Goal: Find specific page/section

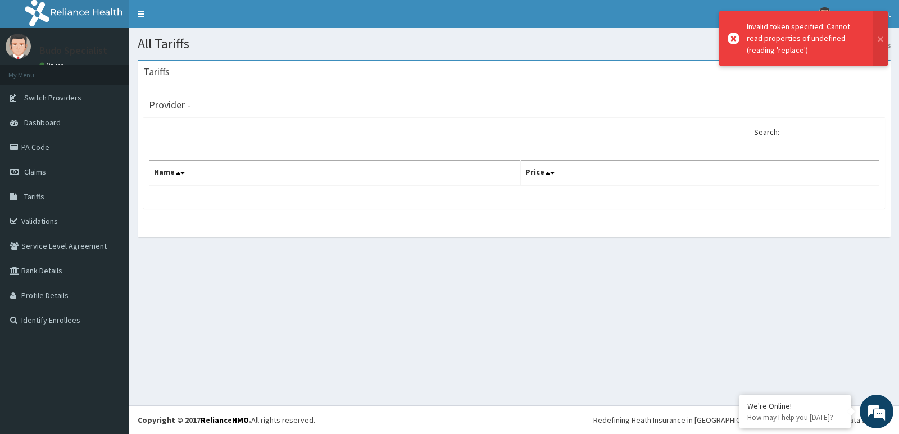
click at [807, 134] on input "Search:" at bounding box center [831, 132] width 97 height 17
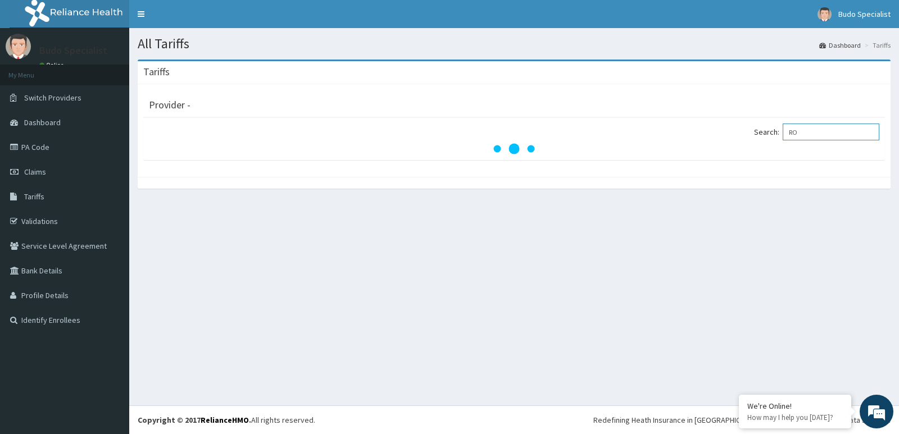
type input "R"
click at [10, 155] on link "PA Code" at bounding box center [64, 147] width 129 height 25
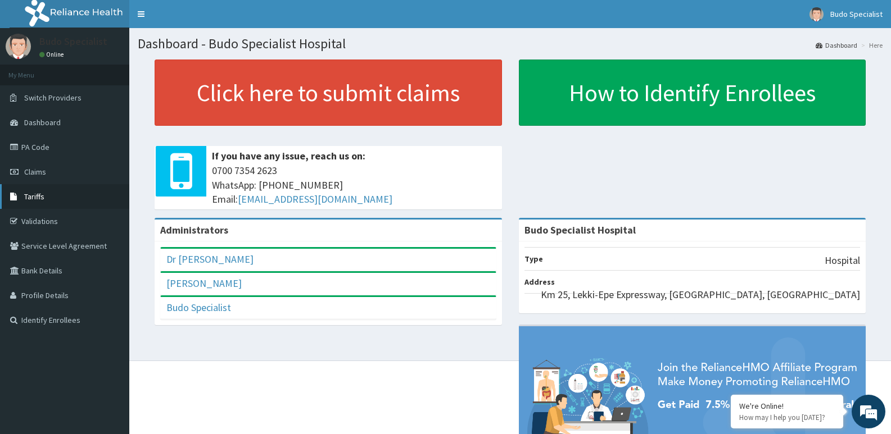
click at [39, 197] on span "Tariffs" at bounding box center [34, 197] width 20 height 10
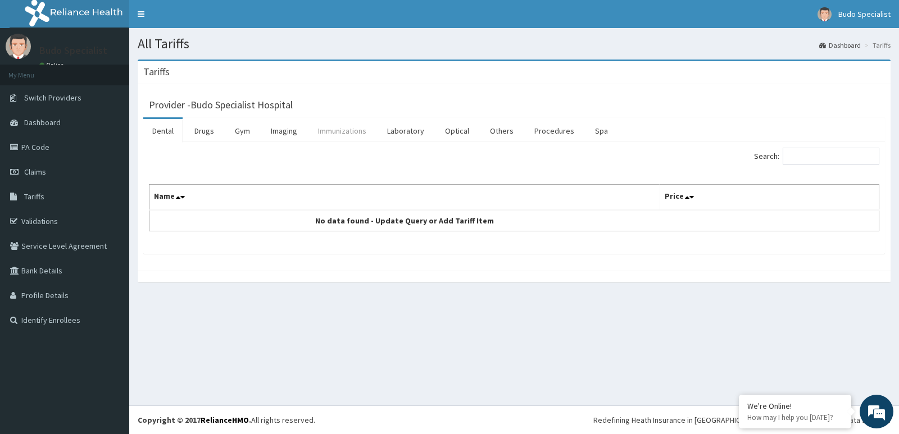
click at [341, 132] on link "Immunizations" at bounding box center [342, 131] width 66 height 24
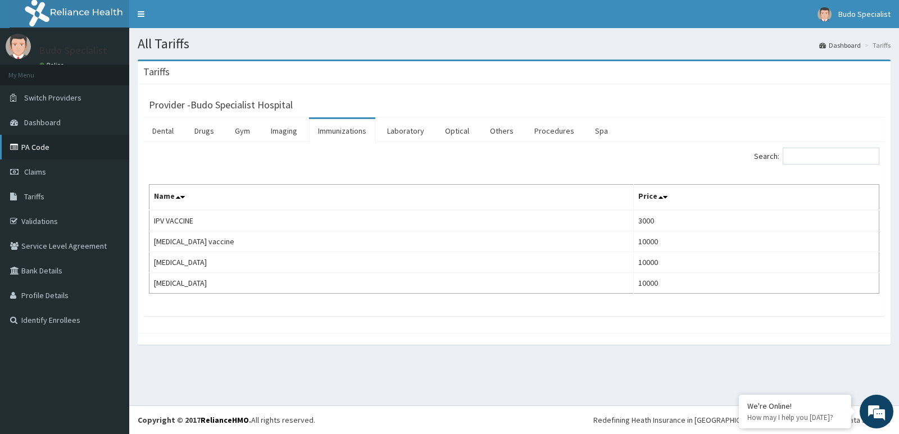
click at [40, 144] on link "PA Code" at bounding box center [64, 147] width 129 height 25
